Goal: Use online tool/utility: Utilize a website feature to perform a specific function

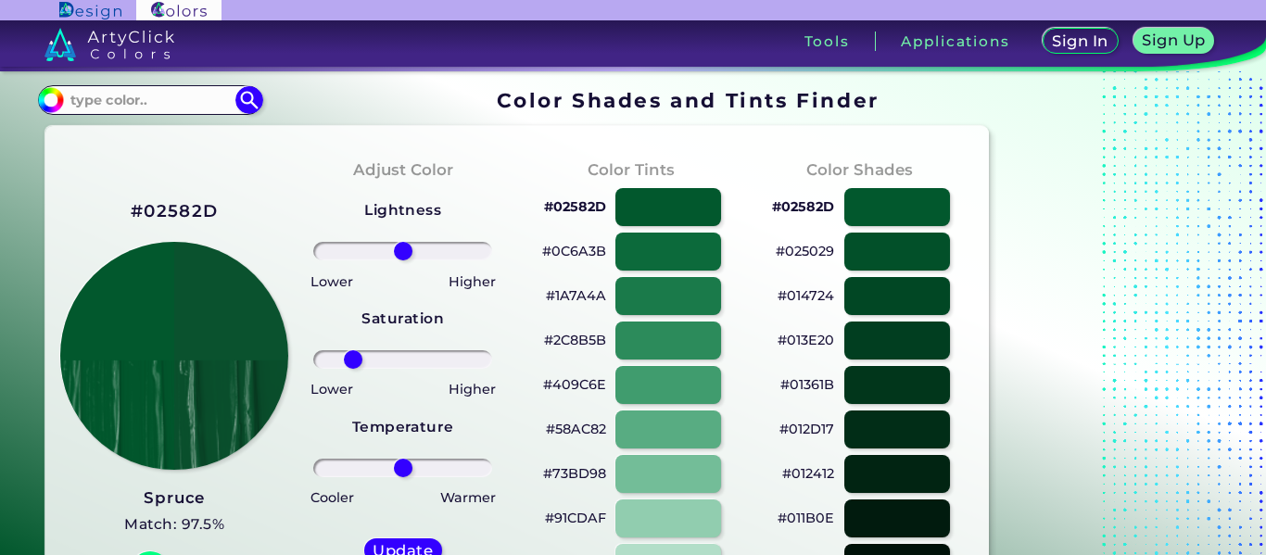
drag, startPoint x: 400, startPoint y: 362, endPoint x: 353, endPoint y: 364, distance: 47.4
type input "-62"
click at [353, 364] on input "range" at bounding box center [402, 359] width 179 height 19
drag, startPoint x: 410, startPoint y: 477, endPoint x: 400, endPoint y: 477, distance: 10.2
type input "-4"
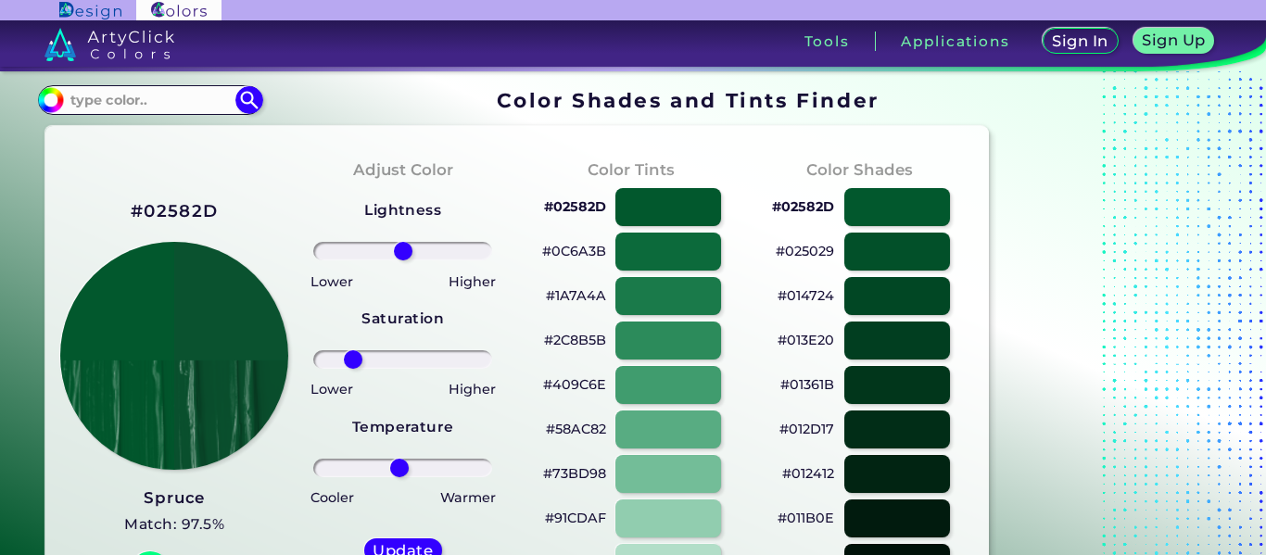
click at [400, 477] on input "range" at bounding box center [402, 468] width 179 height 19
drag, startPoint x: 404, startPoint y: 251, endPoint x: 382, endPoint y: 251, distance: 22.2
type input "-26"
click at [382, 251] on input "range" at bounding box center [402, 251] width 179 height 19
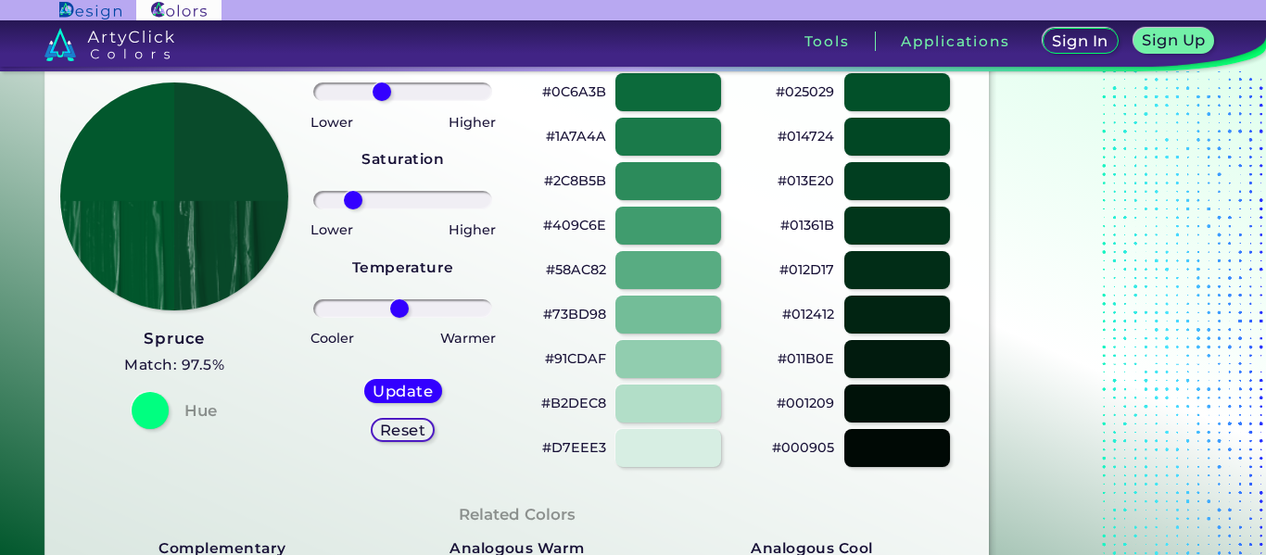
scroll to position [160, 0]
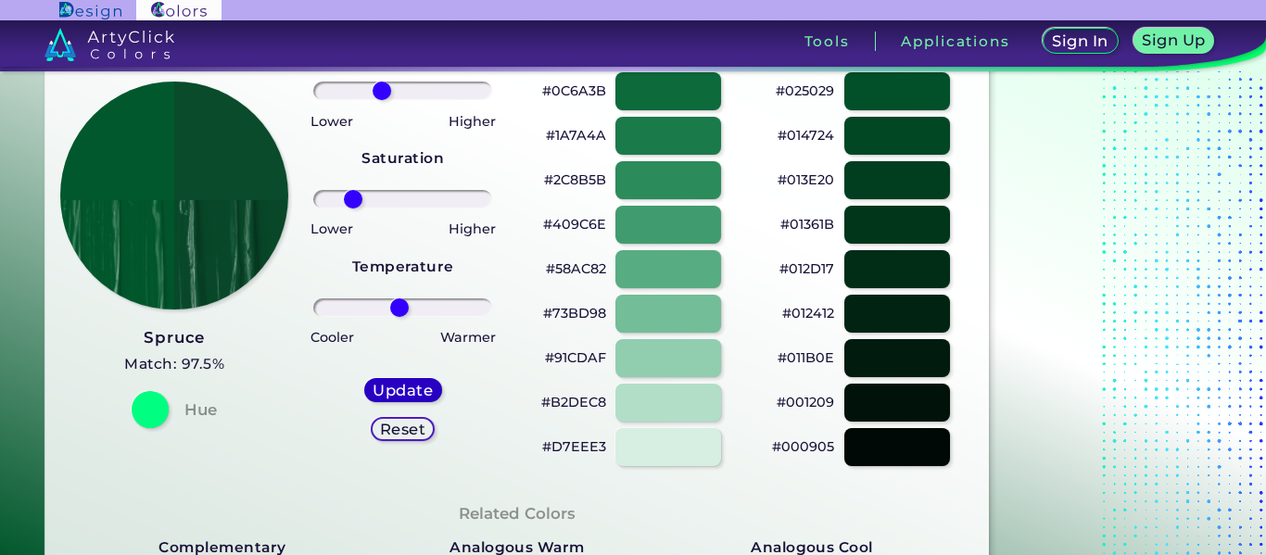
click at [402, 388] on h5 "Update" at bounding box center [403, 390] width 60 height 15
type input "#094b2b"
type input "0"
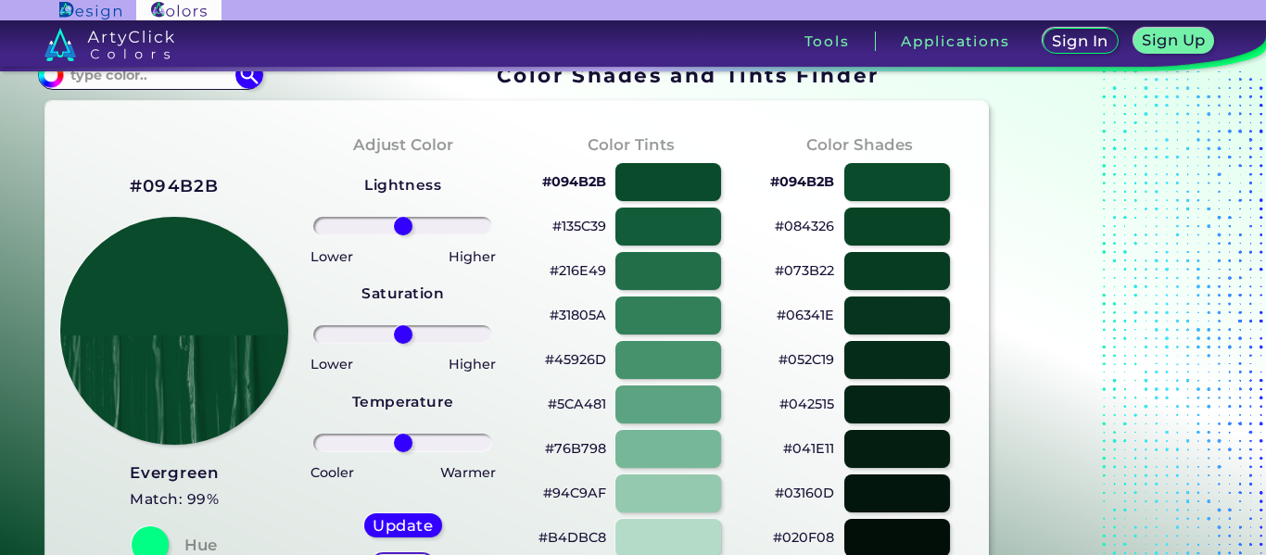
scroll to position [24, 0]
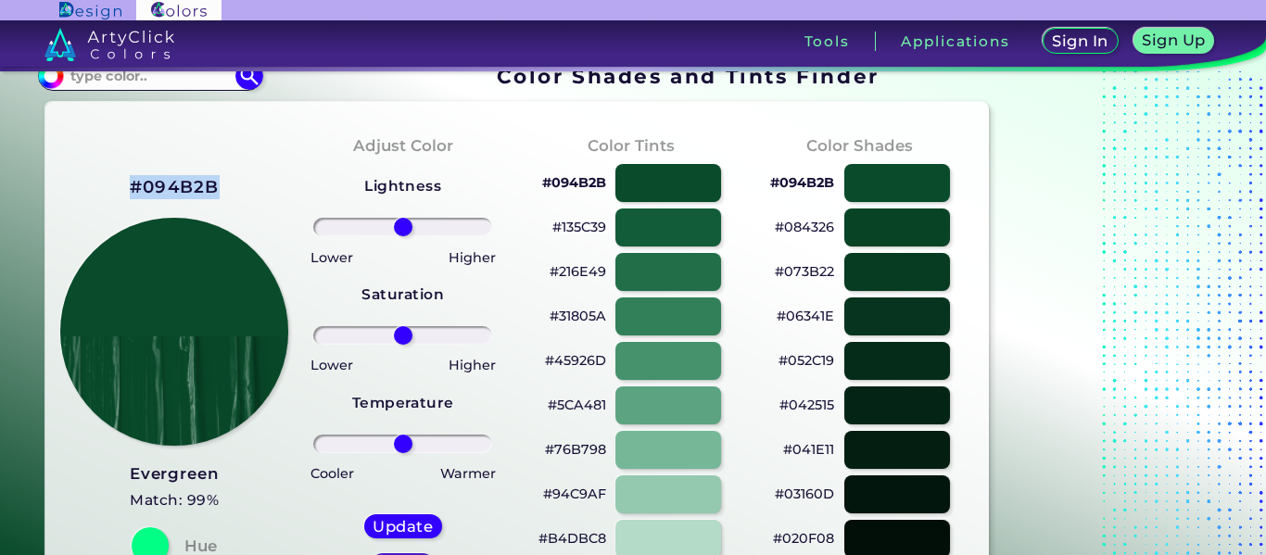
drag, startPoint x: 218, startPoint y: 180, endPoint x: 130, endPoint y: 180, distance: 88.1
click at [130, 180] on h2 "#094B2B" at bounding box center [175, 187] width 90 height 24
copy h2 "#094B2B"
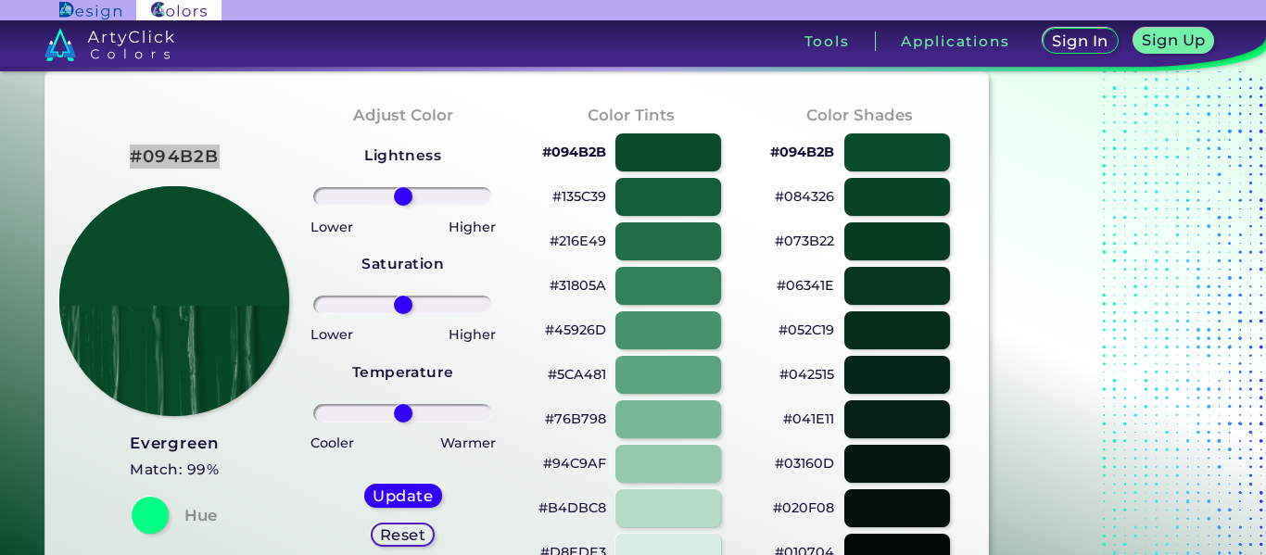
scroll to position [57, 0]
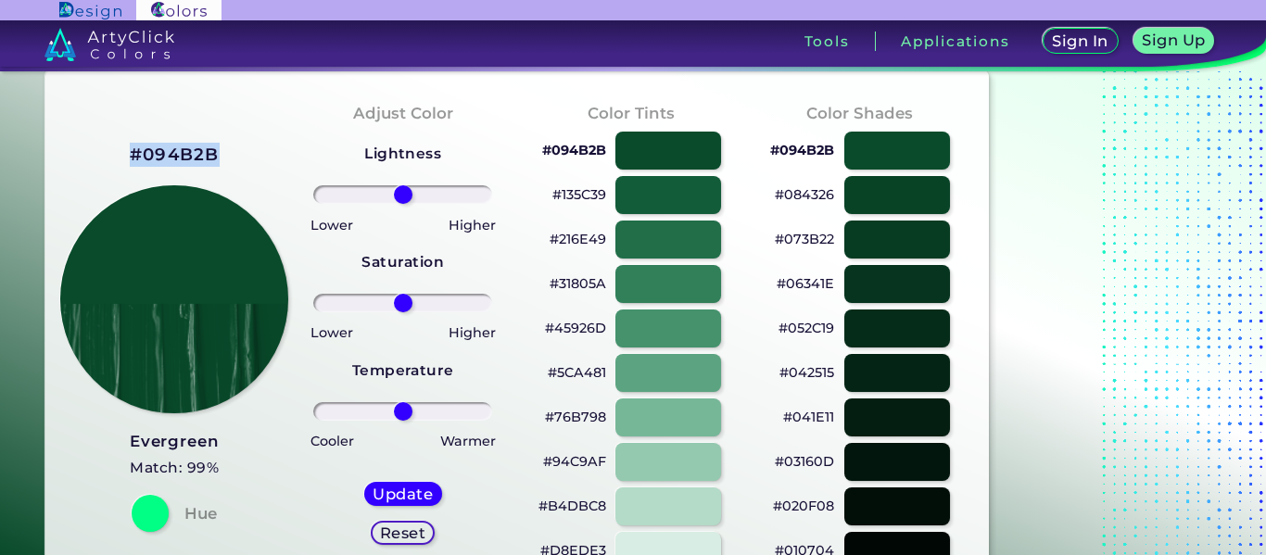
drag, startPoint x: 218, startPoint y: 153, endPoint x: 119, endPoint y: 148, distance: 99.3
click at [119, 148] on div "#094B2B Evergreen Match: 99% Hue" at bounding box center [174, 336] width 229 height 504
copy h2 "#094B2B"
click at [654, 286] on div at bounding box center [668, 284] width 107 height 38
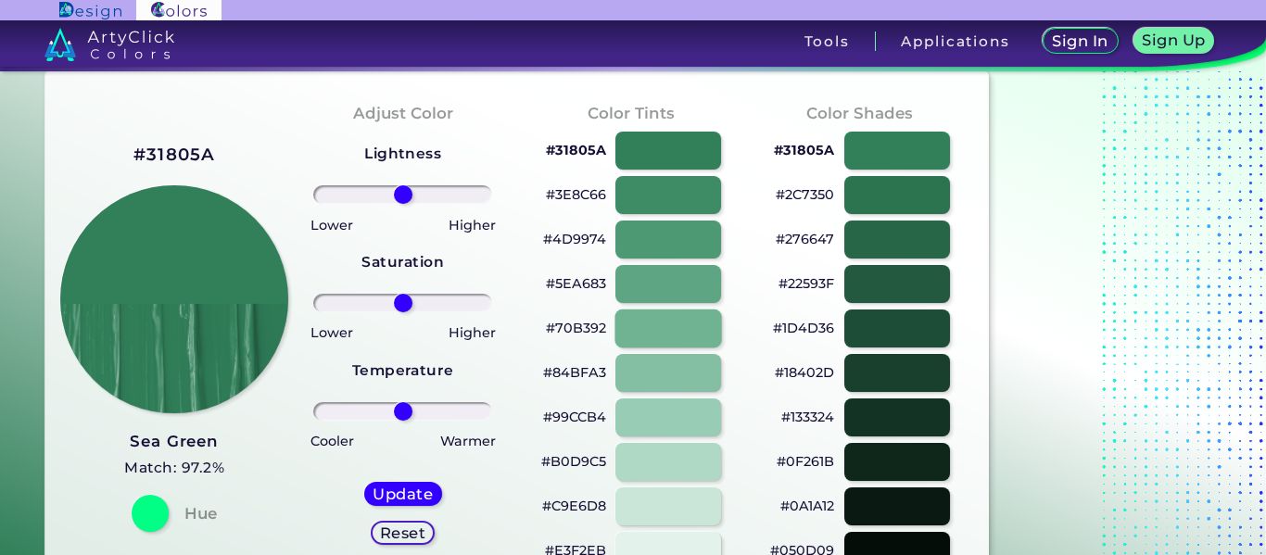
click at [661, 323] on div at bounding box center [668, 329] width 107 height 38
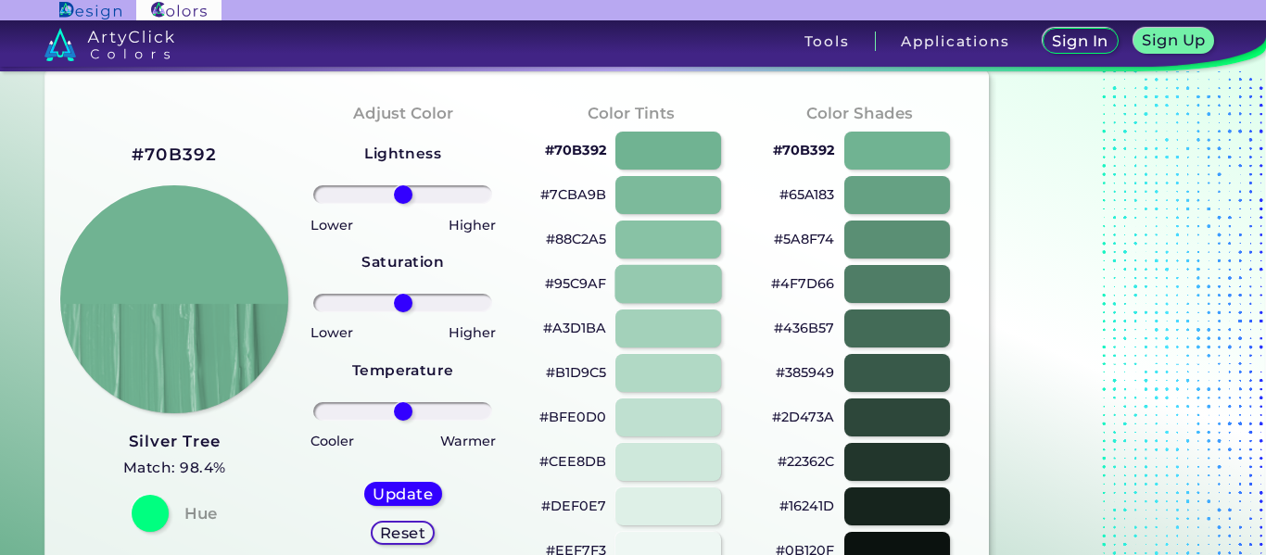
click at [660, 274] on div at bounding box center [668, 284] width 107 height 38
type input "#95c9af"
